Goal: Task Accomplishment & Management: Manage account settings

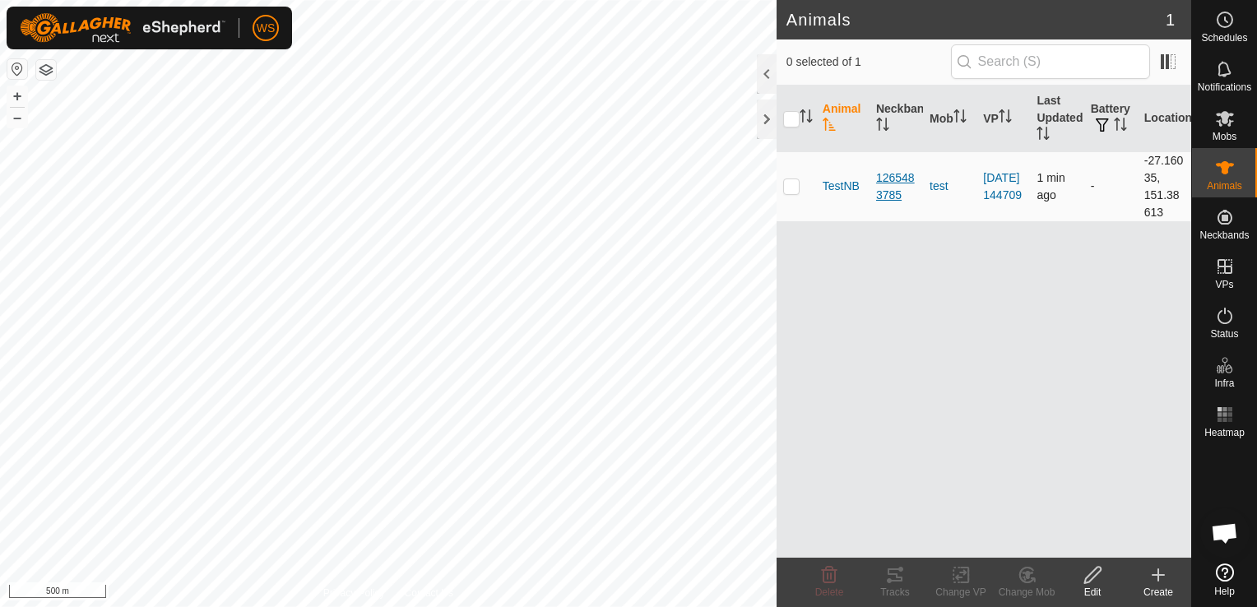
click at [897, 187] on div "1265483785" at bounding box center [896, 186] width 40 height 35
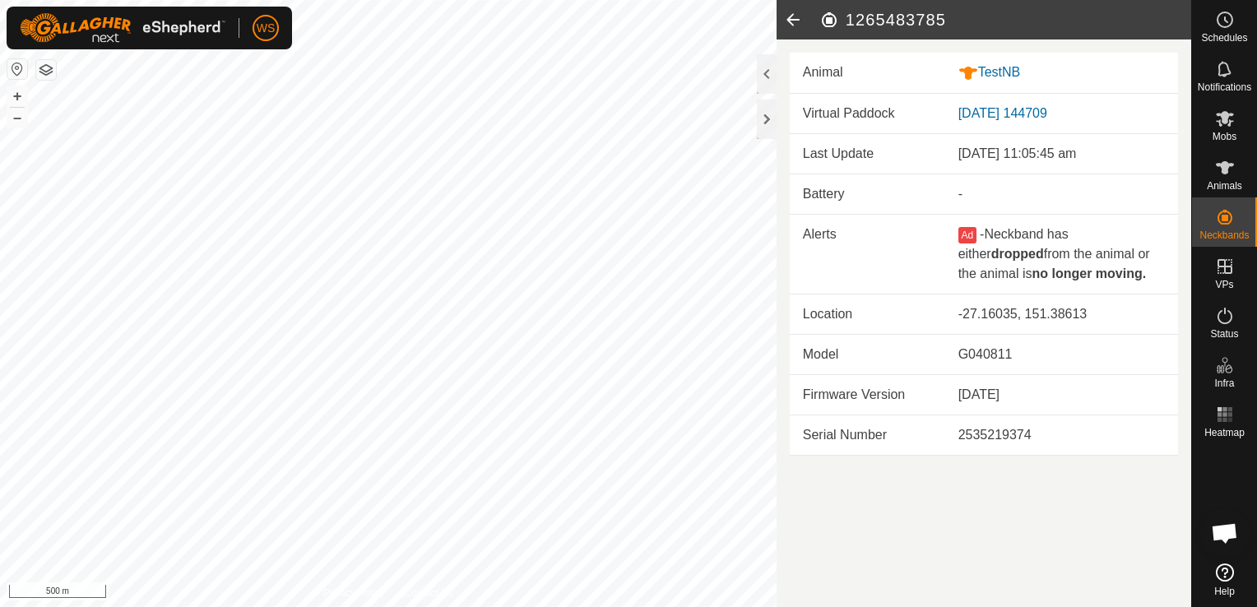
click at [795, 23] on icon at bounding box center [792, 19] width 33 height 39
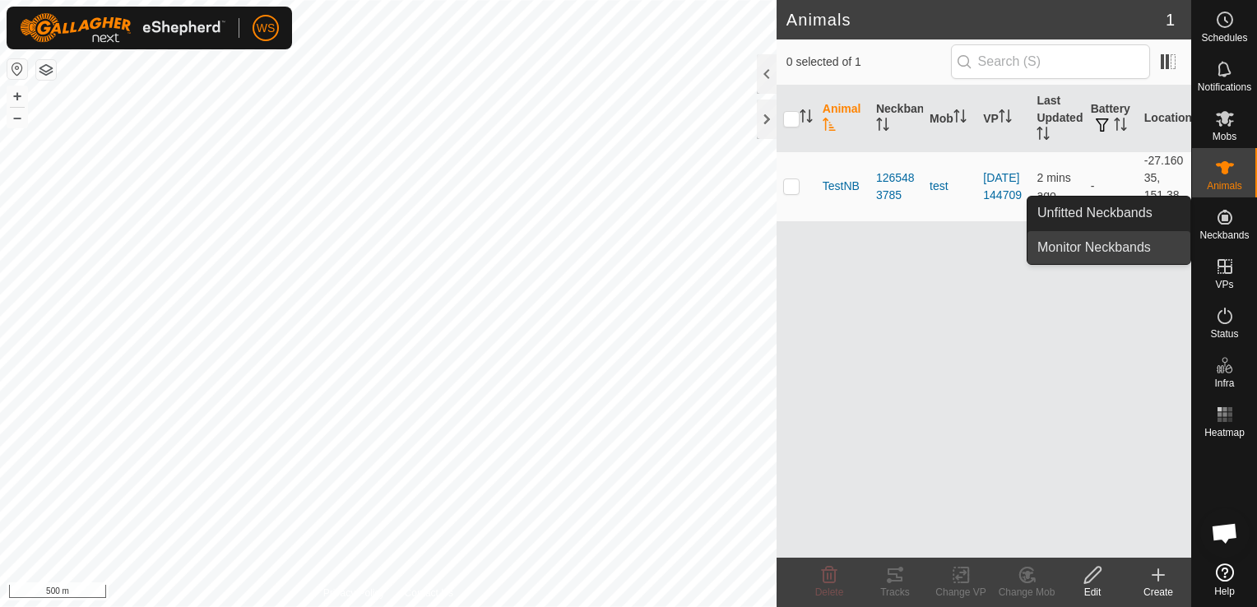
click at [1124, 252] on link "Monitor Neckbands" at bounding box center [1108, 247] width 163 height 33
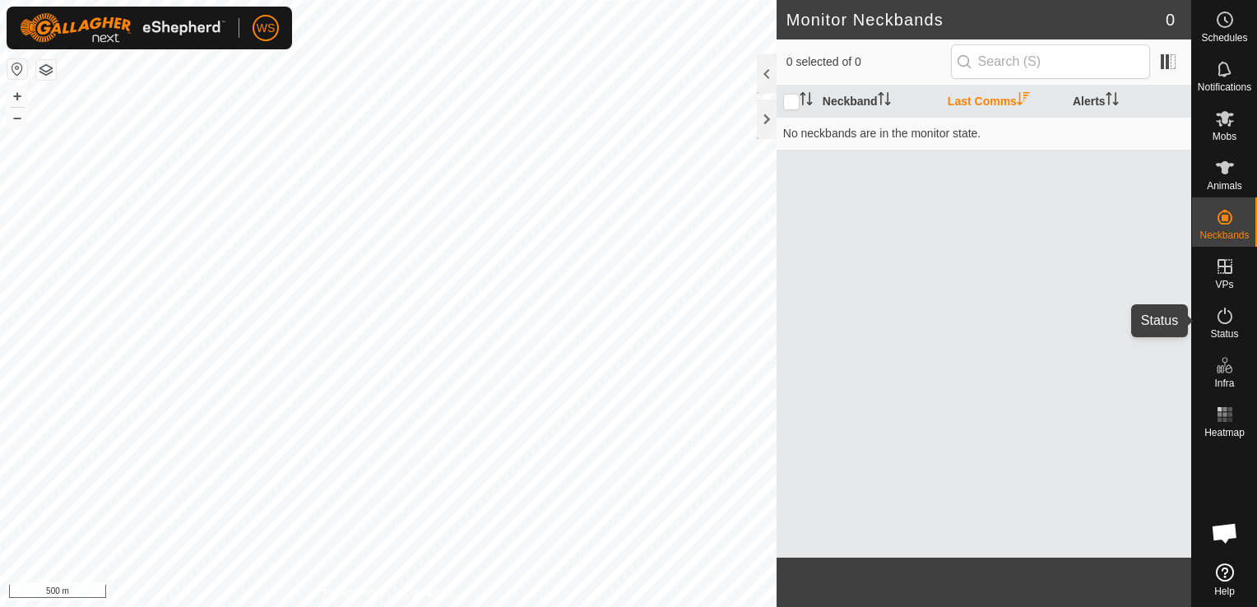
click at [1221, 322] on icon at bounding box center [1224, 316] width 15 height 16
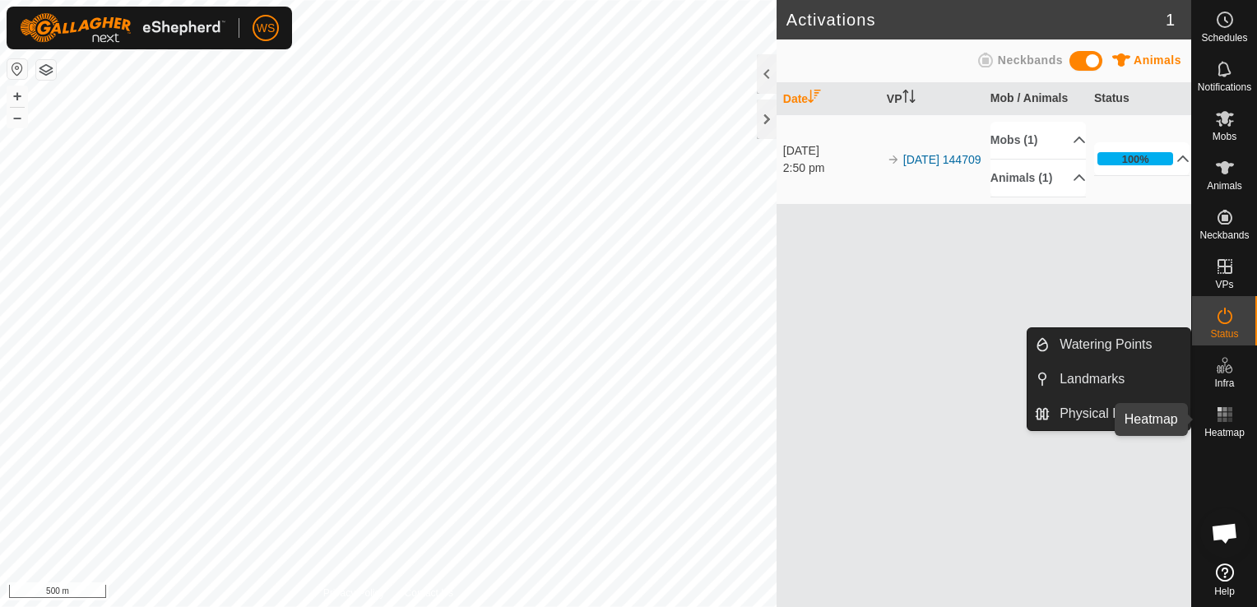
click at [1226, 420] on icon at bounding box center [1225, 415] width 20 height 20
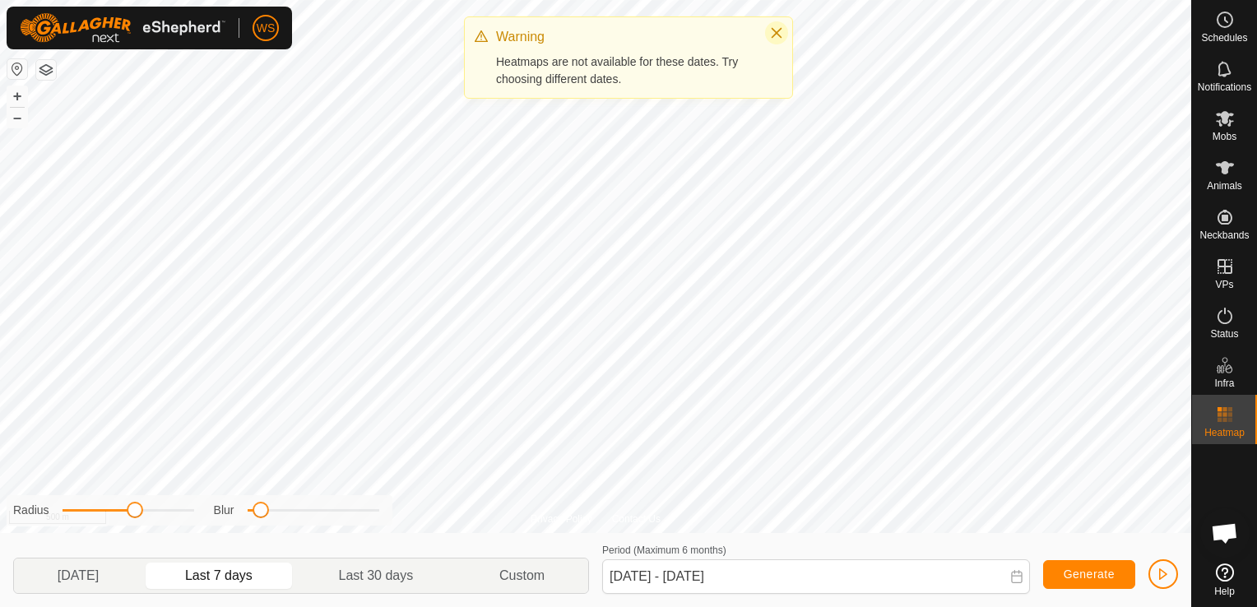
click at [770, 29] on icon "Close" at bounding box center [776, 32] width 13 height 13
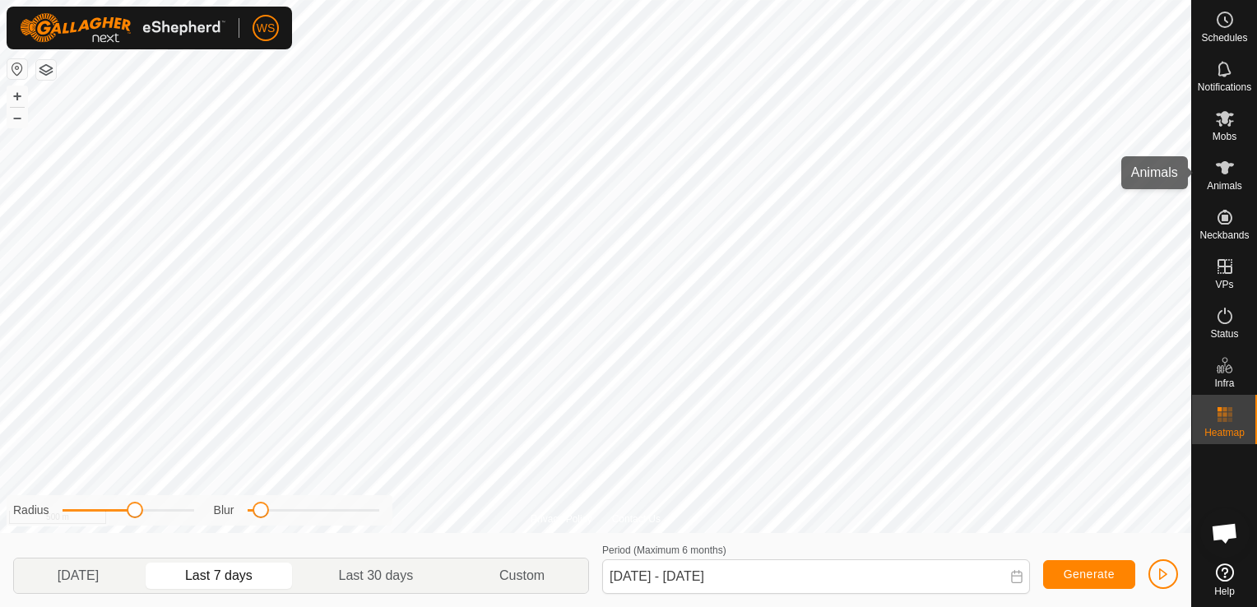
click at [1224, 178] on es-animals-svg-icon at bounding box center [1225, 168] width 30 height 26
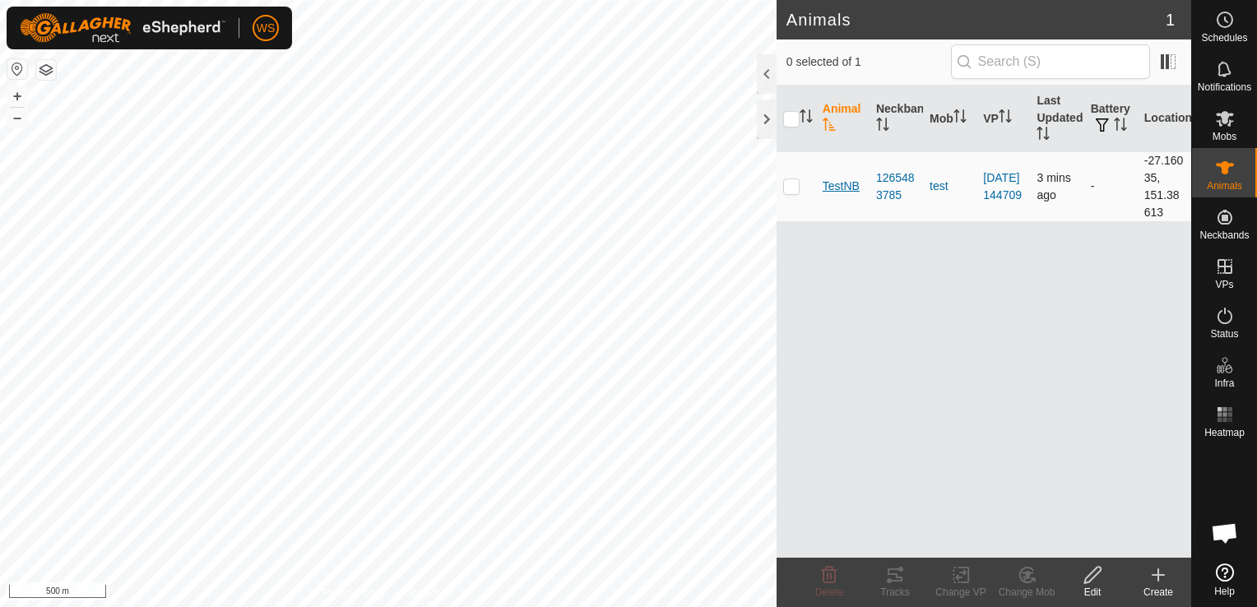
click at [852, 179] on span "TestNB" at bounding box center [841, 186] width 37 height 17
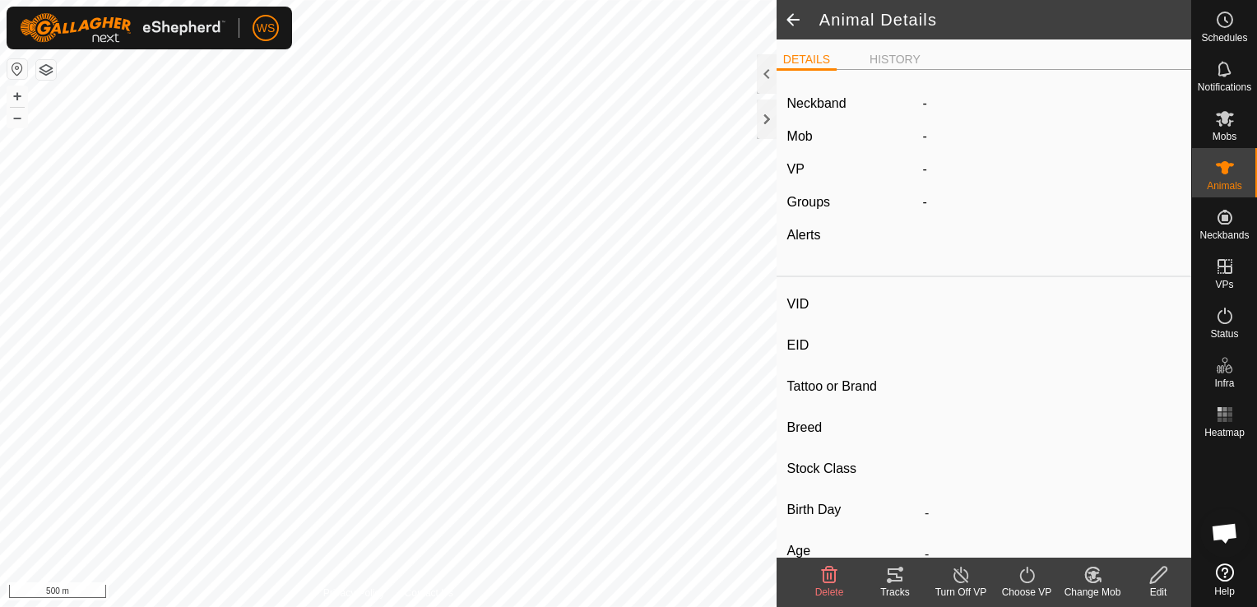
type input "TestNB"
type input "-"
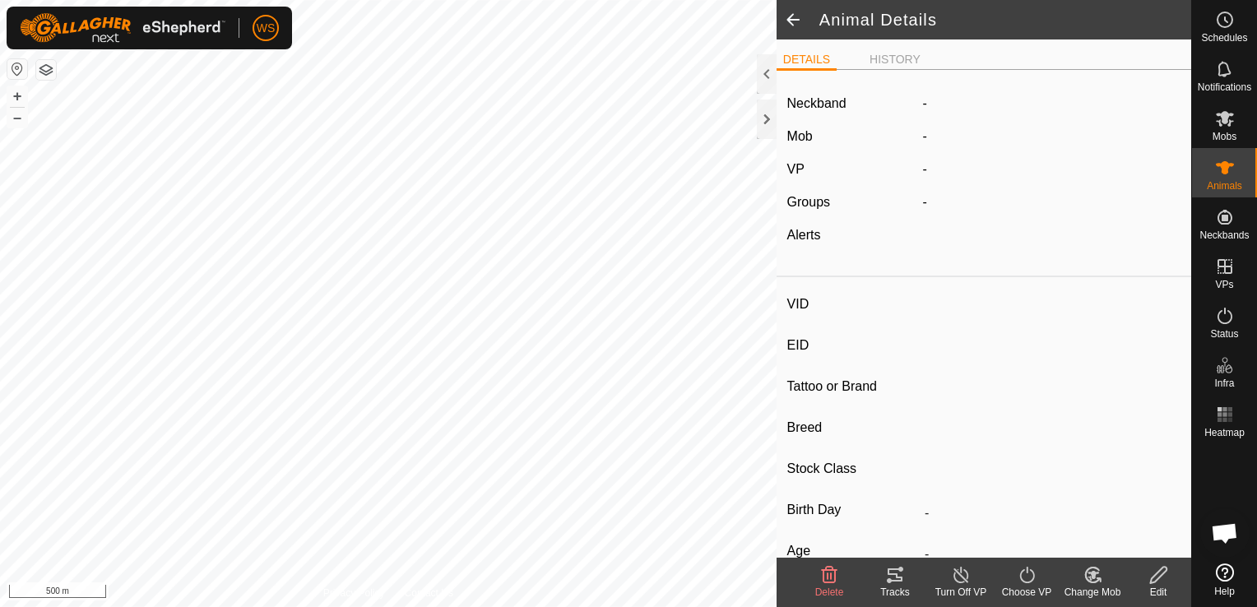
type input "0 kg"
type input "-"
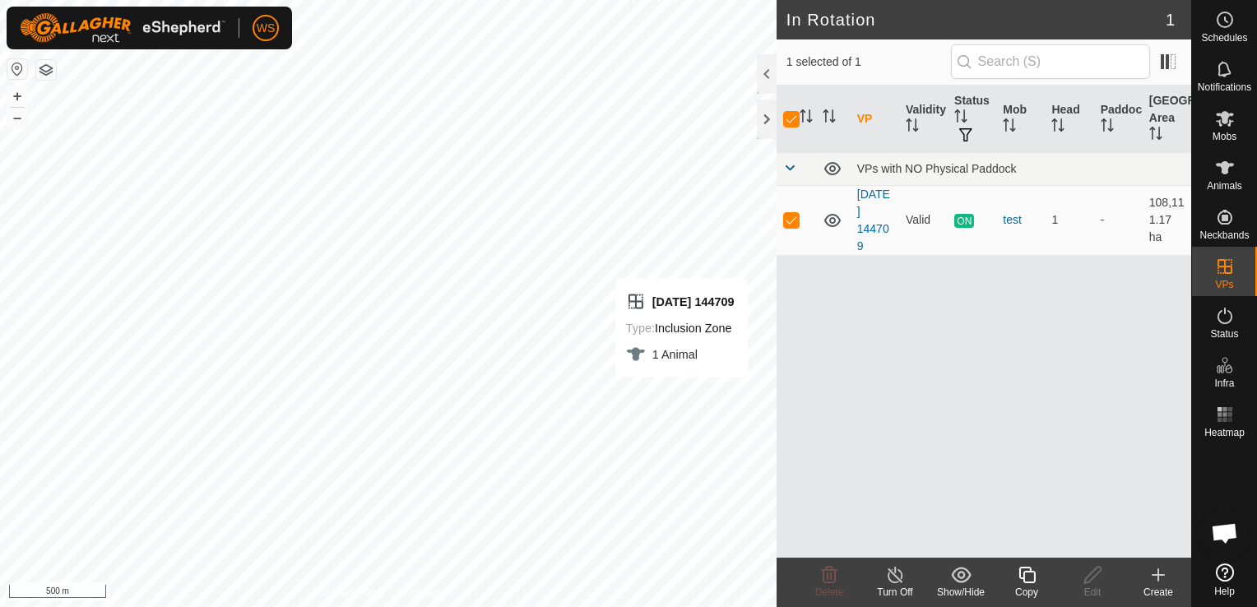
click at [809, 384] on div "VP Validity Status Mob Head Paddock Grazing Area VPs with NO Physical Paddock […" at bounding box center [983, 322] width 415 height 472
click at [793, 220] on p-checkbox at bounding box center [791, 219] width 16 height 13
checkbox input "false"
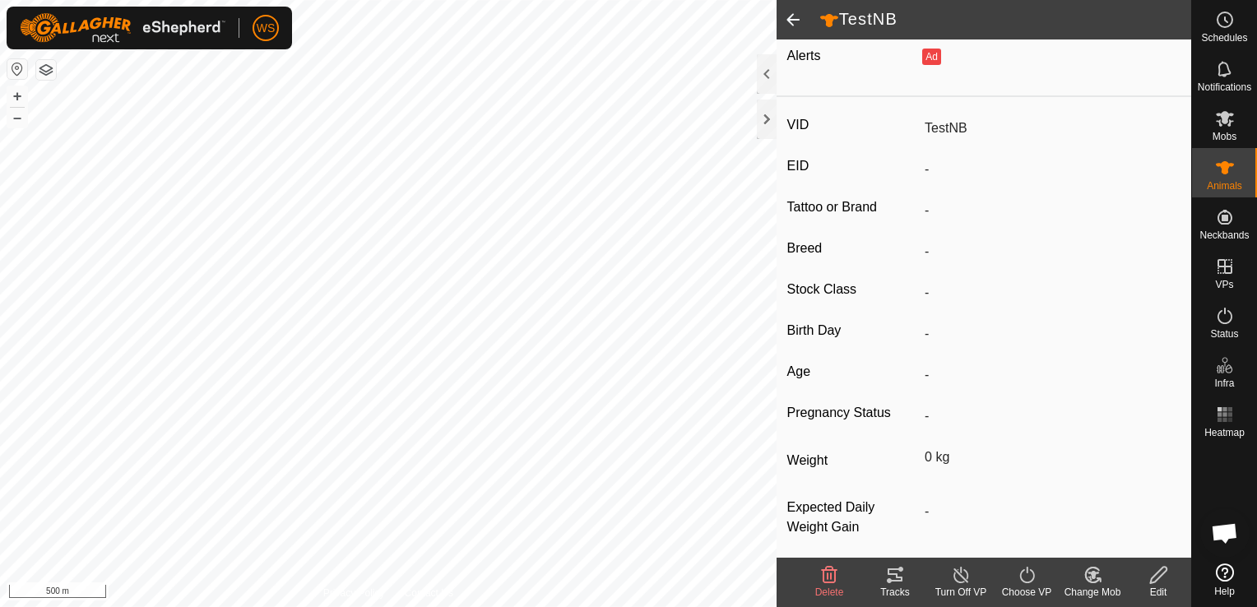
scroll to position [197, 0]
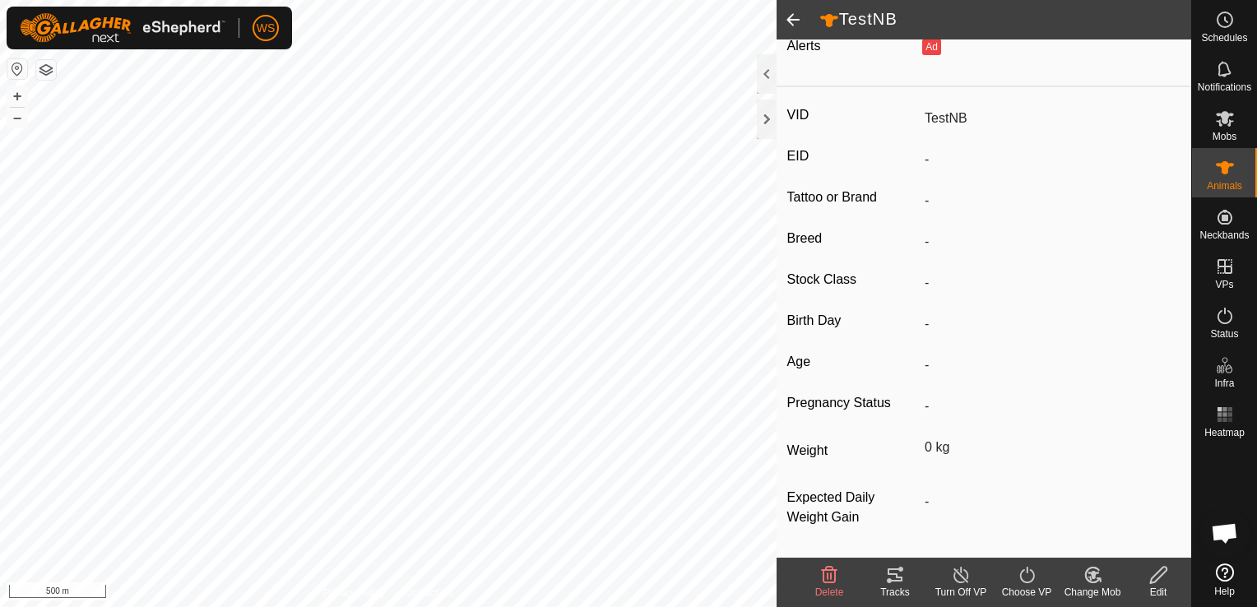
click at [892, 577] on icon at bounding box center [895, 575] width 20 height 20
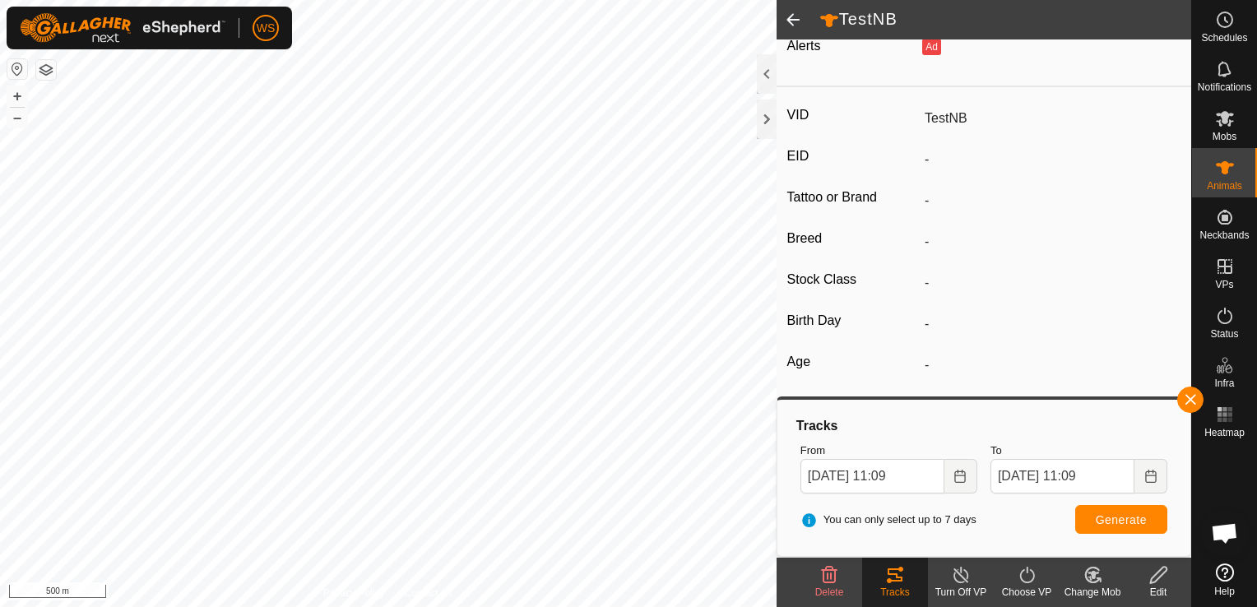
click at [253, 45] on div "WS Schedules Notifications Mobs Animals Neckbands VPs Status Infra Heatmap Help…" at bounding box center [628, 303] width 1257 height 607
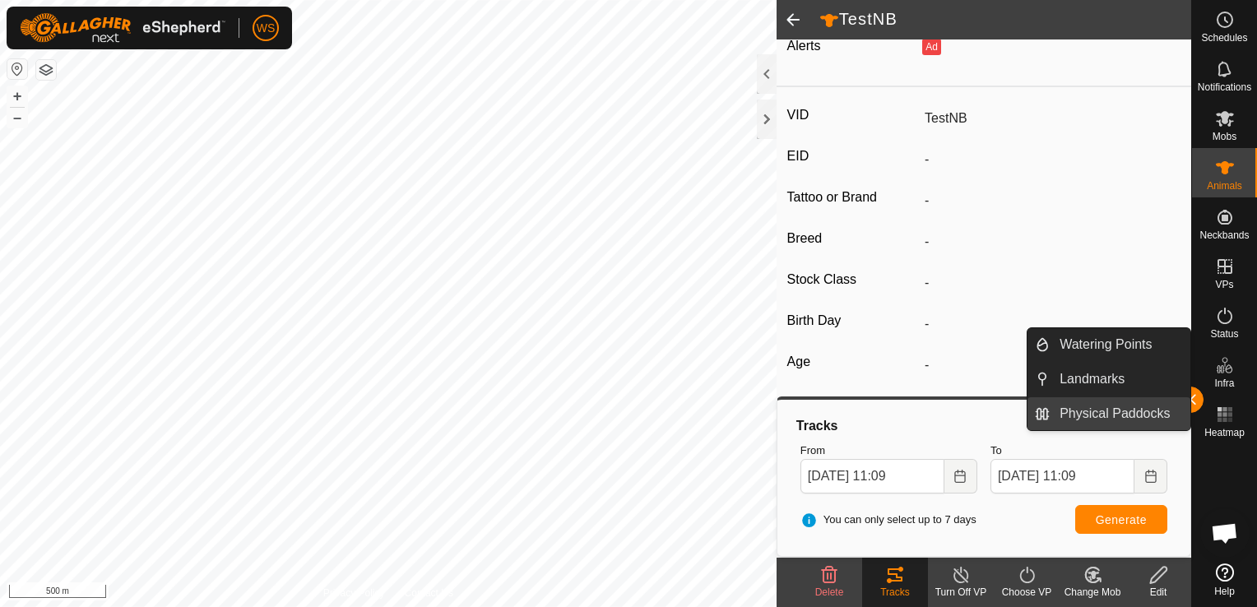
click at [1185, 397] on link "Physical Paddocks" at bounding box center [1120, 413] width 141 height 33
